Goal: Information Seeking & Learning: Find contact information

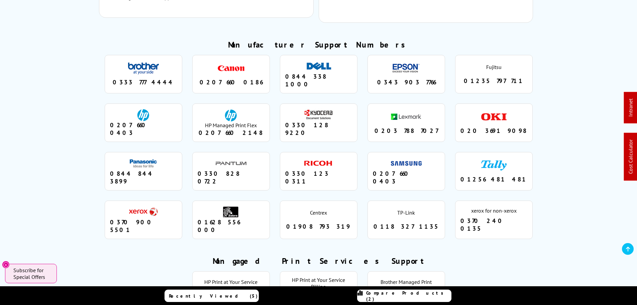
scroll to position [570, 0]
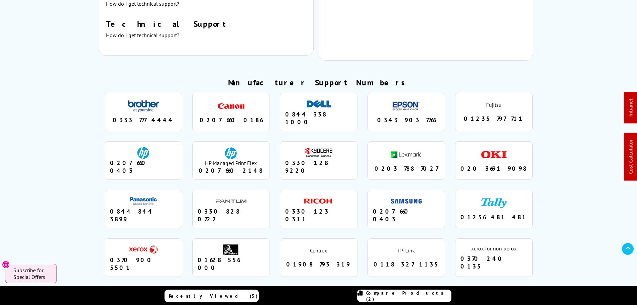
click at [344, 94] on li "dell 0844 338 1000" at bounding box center [319, 112] width 78 height 38
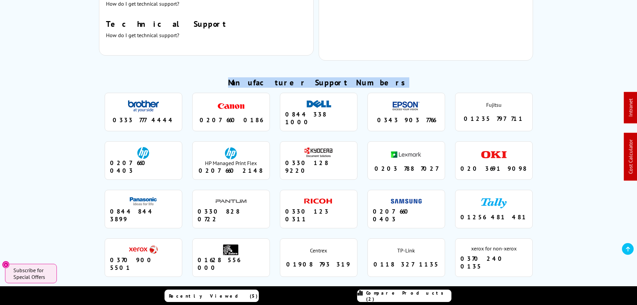
drag, startPoint x: 381, startPoint y: 74, endPoint x: 255, endPoint y: 73, distance: 126.0
click at [255, 77] on h2 "Manufacturer Support Numbers" at bounding box center [318, 82] width 439 height 10
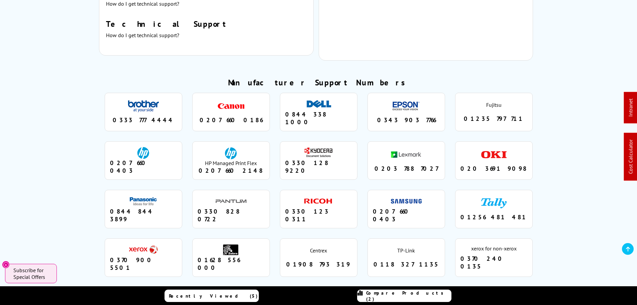
click at [266, 93] on li "canon 0207 660 0186" at bounding box center [231, 112] width 78 height 38
click at [141, 116] on div "0333 777 4444" at bounding box center [143, 120] width 67 height 8
drag, startPoint x: 166, startPoint y: 102, endPoint x: 110, endPoint y: 104, distance: 56.5
click at [110, 116] on div "0333 777 4444" at bounding box center [143, 120] width 67 height 8
click at [272, 77] on h2 "Manufacturer Support Numbers" at bounding box center [318, 82] width 439 height 10
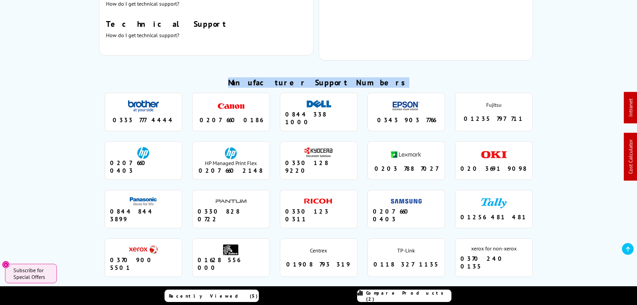
drag, startPoint x: 265, startPoint y: 71, endPoint x: 351, endPoint y: 73, distance: 86.6
click at [372, 77] on h2 "Manufacturer Support Numbers" at bounding box center [318, 82] width 439 height 10
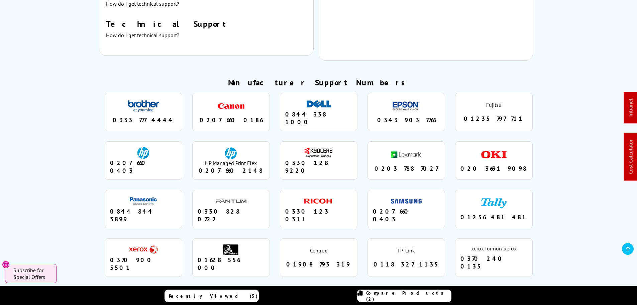
click at [158, 111] on li "brother 0333 777 4444" at bounding box center [144, 112] width 78 height 38
drag, startPoint x: 166, startPoint y: 105, endPoint x: 115, endPoint y: 105, distance: 51.8
click at [115, 116] on div "0333 777 4444" at bounding box center [143, 120] width 67 height 8
click at [164, 116] on div "0333 777 4444" at bounding box center [143, 120] width 67 height 8
click at [171, 116] on div "0333 777 4444" at bounding box center [143, 120] width 67 height 8
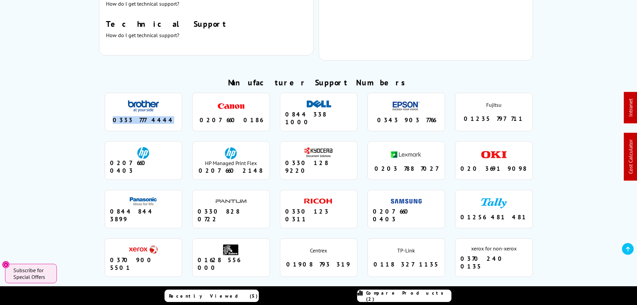
drag, startPoint x: 161, startPoint y: 103, endPoint x: 116, endPoint y: 103, distance: 45.1
click at [116, 116] on div "0333 777 4444" at bounding box center [143, 120] width 67 height 8
